Goal: Information Seeking & Learning: Find specific fact

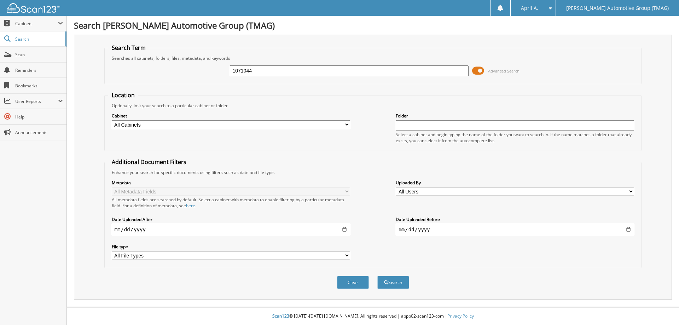
type input "1071044"
click at [378, 276] on button "Search" at bounding box center [394, 282] width 32 height 13
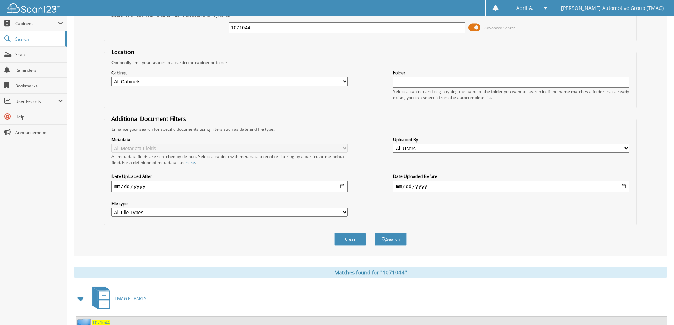
scroll to position [120, 0]
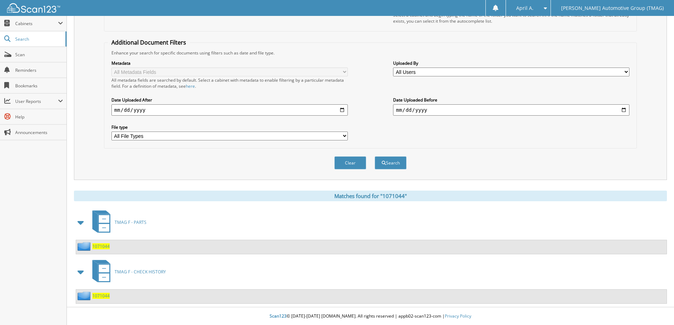
click at [97, 296] on span "1071044" at bounding box center [100, 296] width 17 height 6
